Goal: Transaction & Acquisition: Purchase product/service

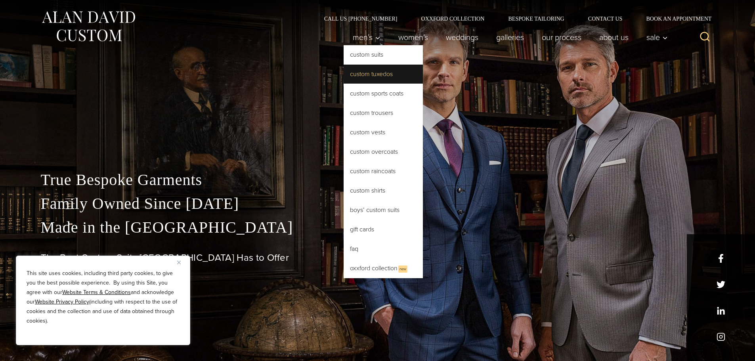
click at [364, 76] on link "Custom Tuxedos" at bounding box center [383, 74] width 79 height 19
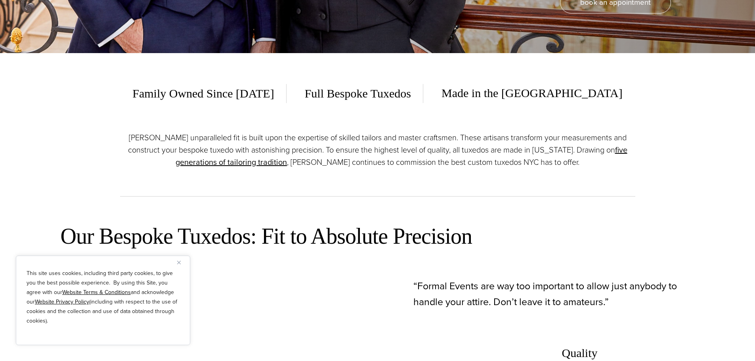
scroll to position [436, 0]
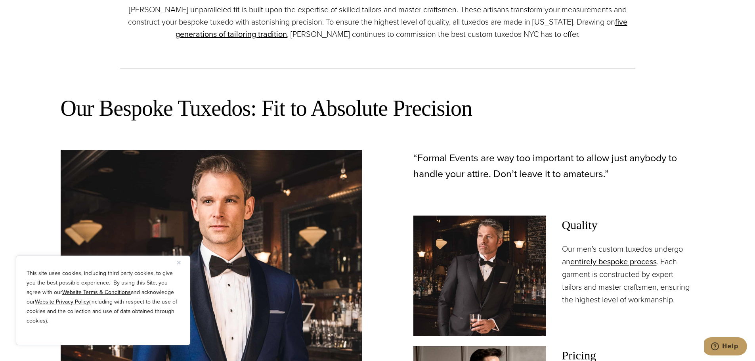
click at [179, 262] on img "Close" at bounding box center [179, 263] width 4 height 4
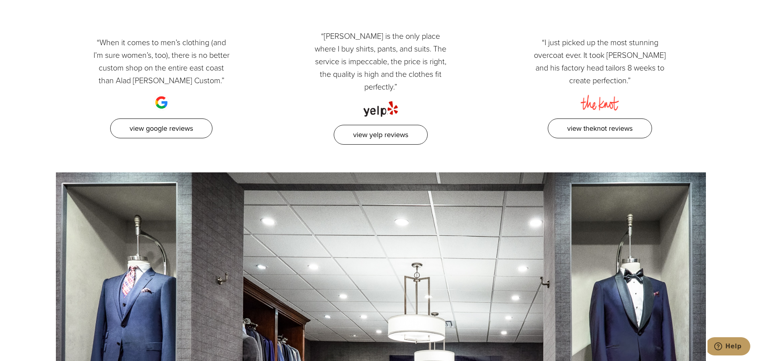
scroll to position [4914, 0]
